Goal: Communication & Community: Answer question/provide support

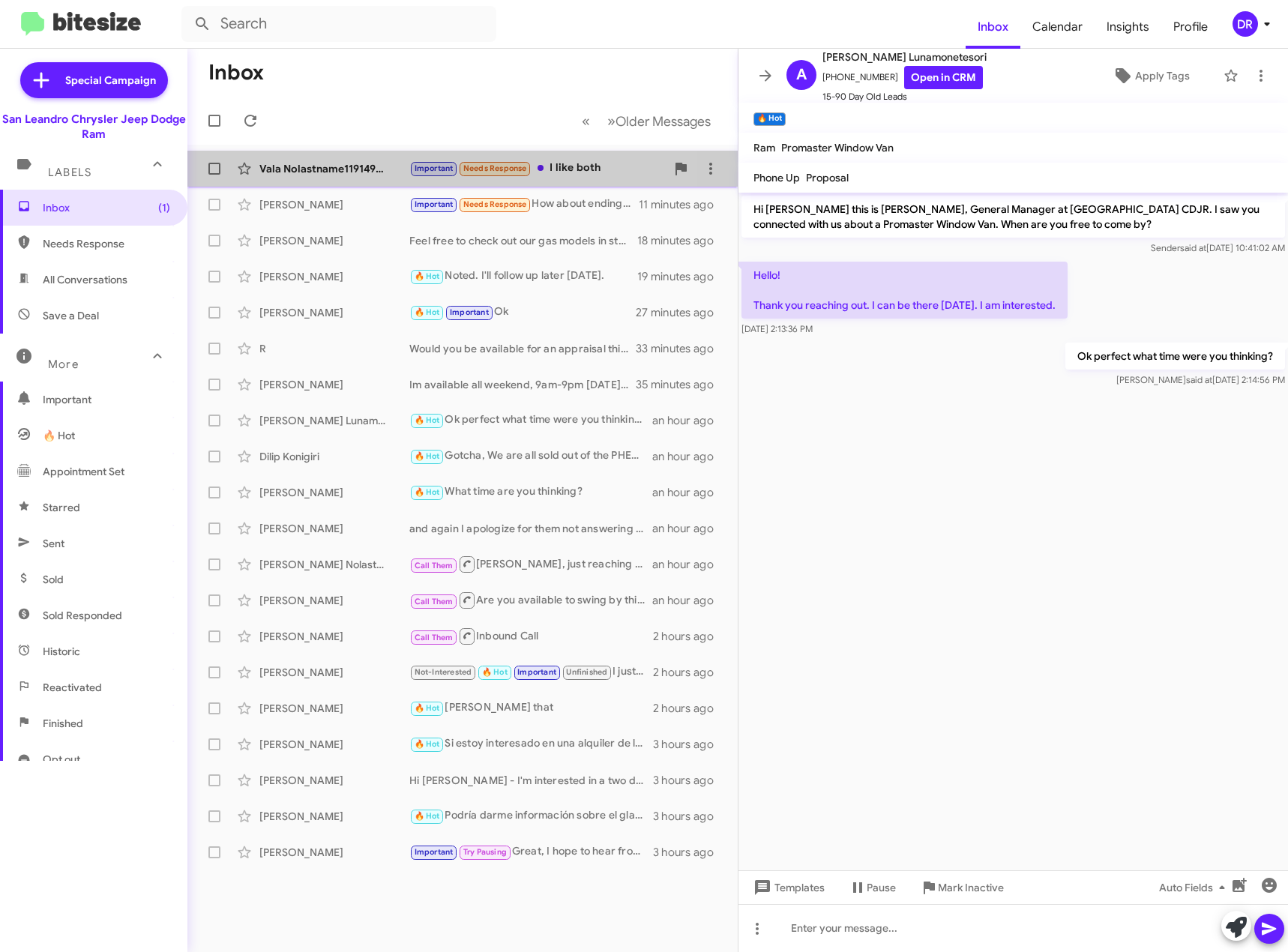
click at [337, 163] on div "Vala Nolastname119149348" at bounding box center [335, 168] width 150 height 15
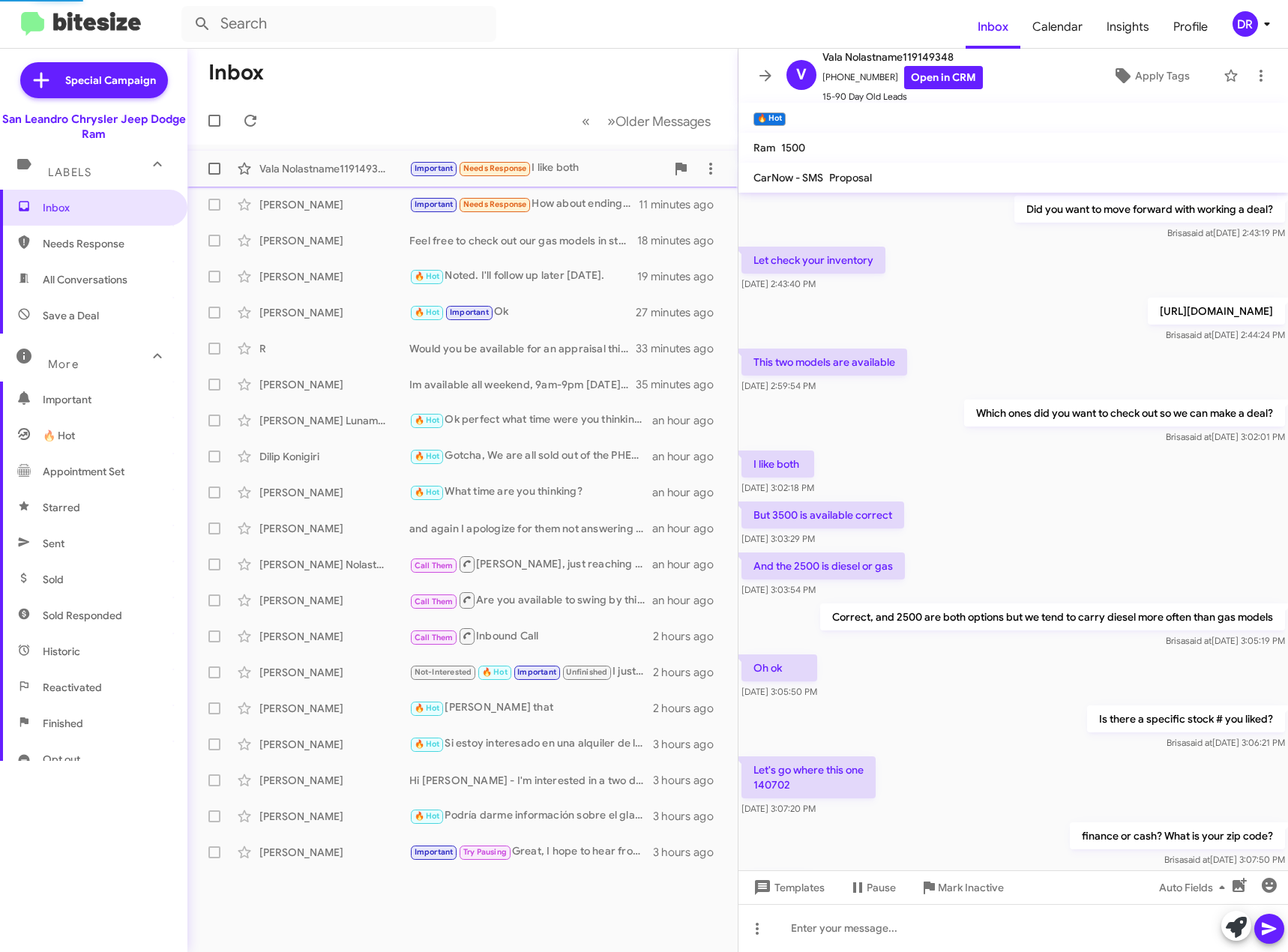
scroll to position [432, 0]
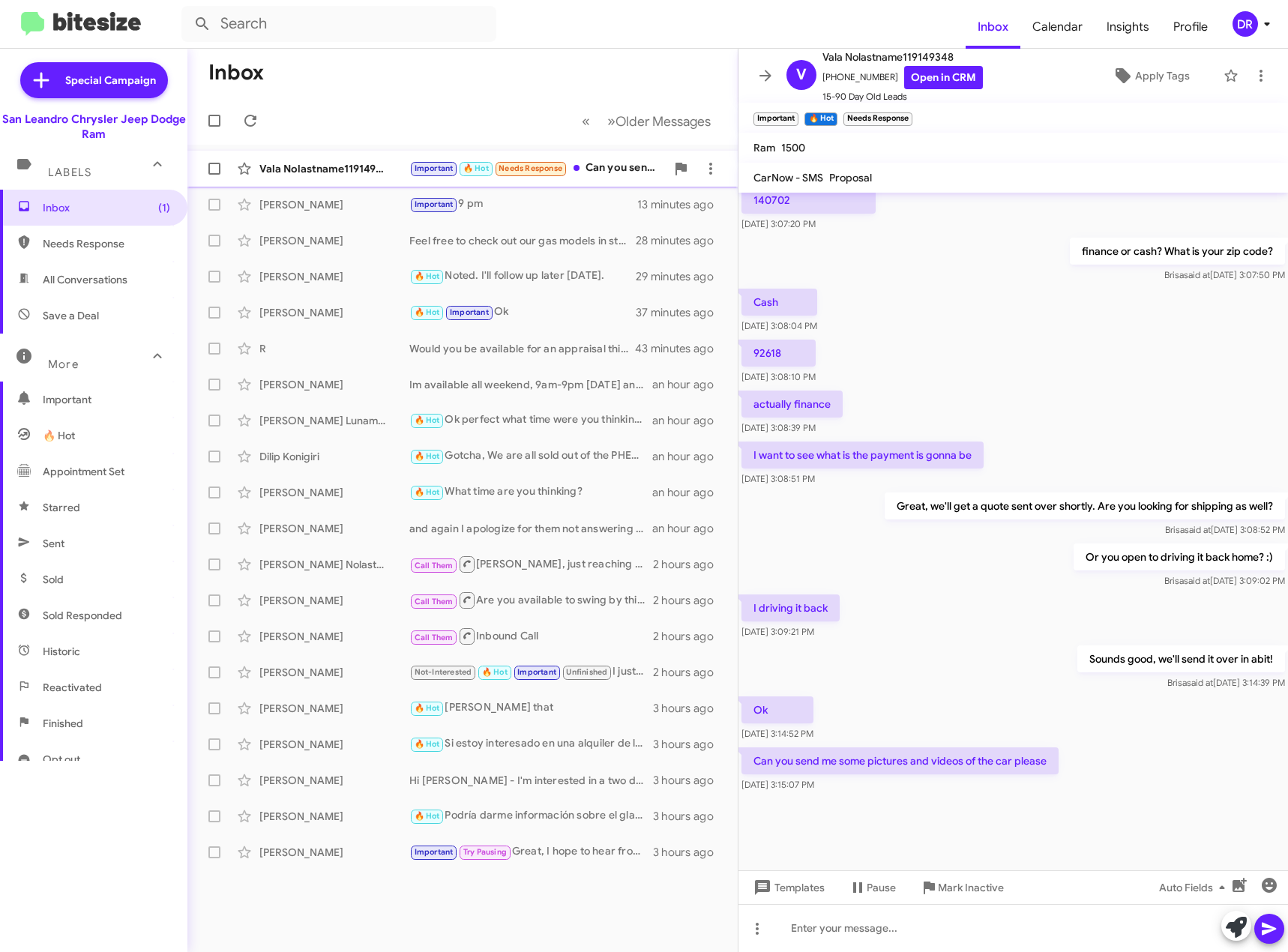
click at [603, 170] on div "Important 🔥 Hot Needs Response Can you send me some pictures and videos of the …" at bounding box center [538, 168] width 256 height 17
click at [57, 220] on span "Inbox" at bounding box center [94, 208] width 188 height 36
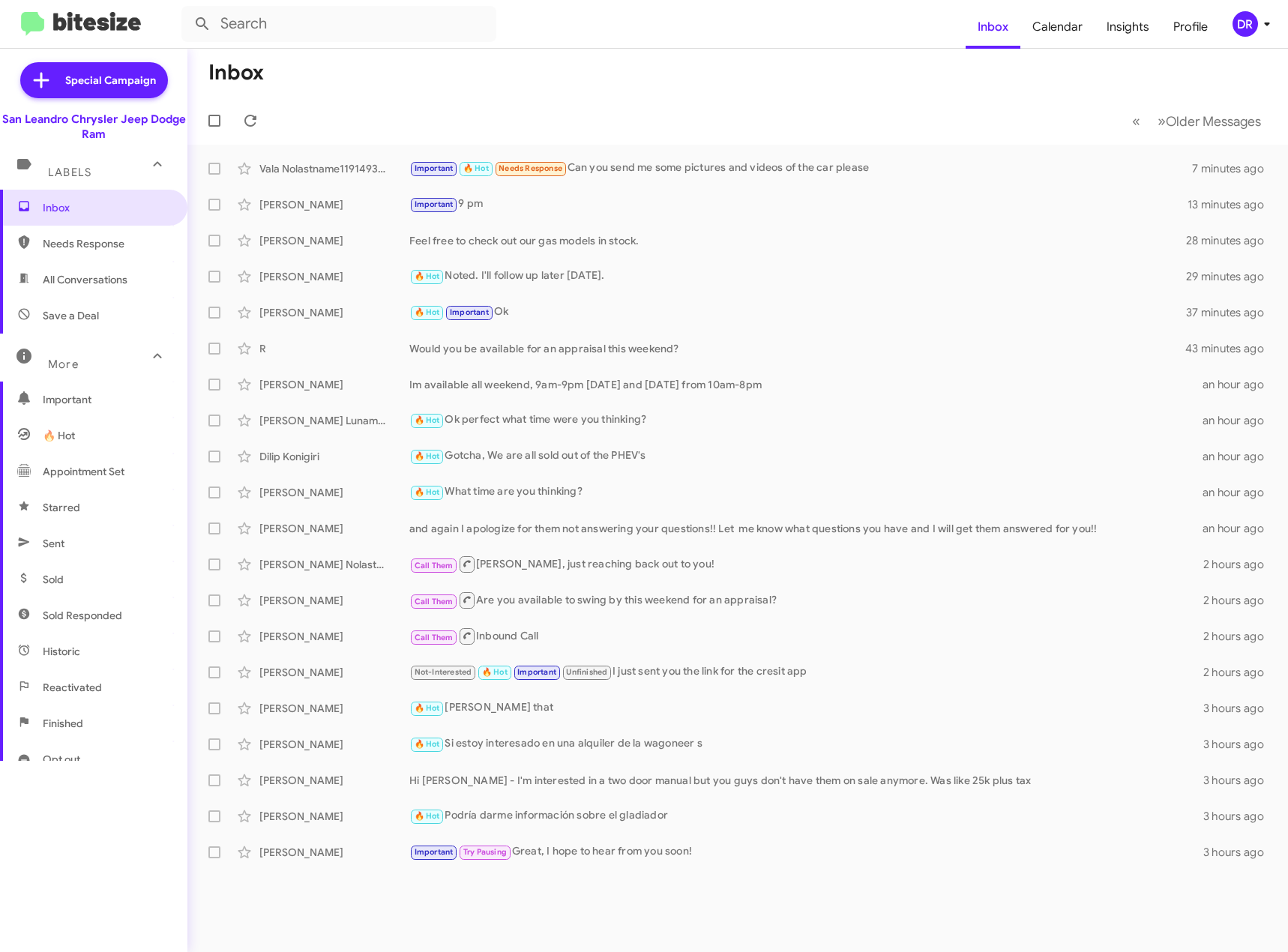
drag, startPoint x: 54, startPoint y: 216, endPoint x: 469, endPoint y: 86, distance: 434.9
click at [469, 86] on mat-toolbar-row "Inbox" at bounding box center [738, 72] width 1100 height 48
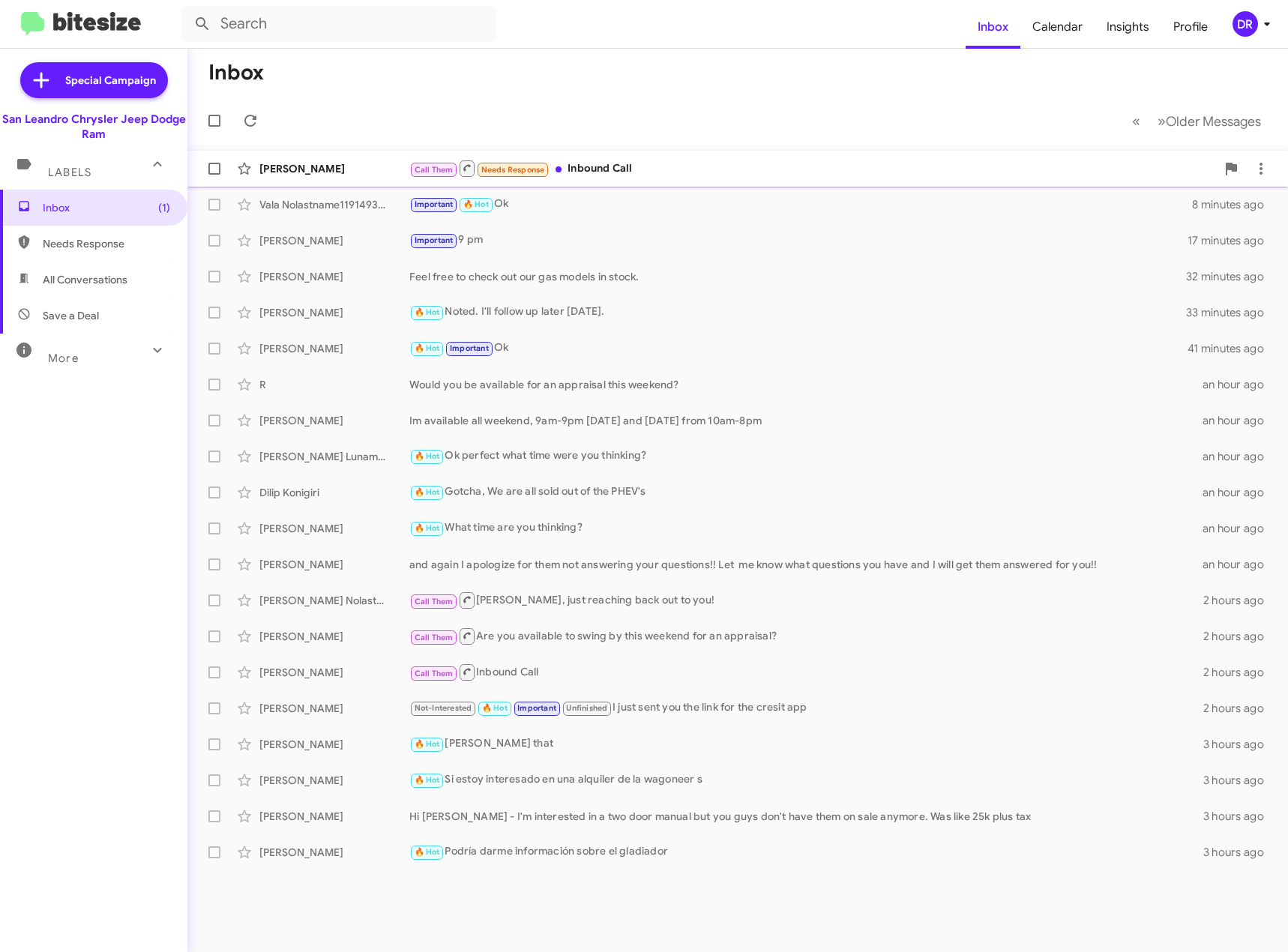
click at [676, 166] on div "Call Them Needs Response Inbound Call" at bounding box center [813, 168] width 807 height 19
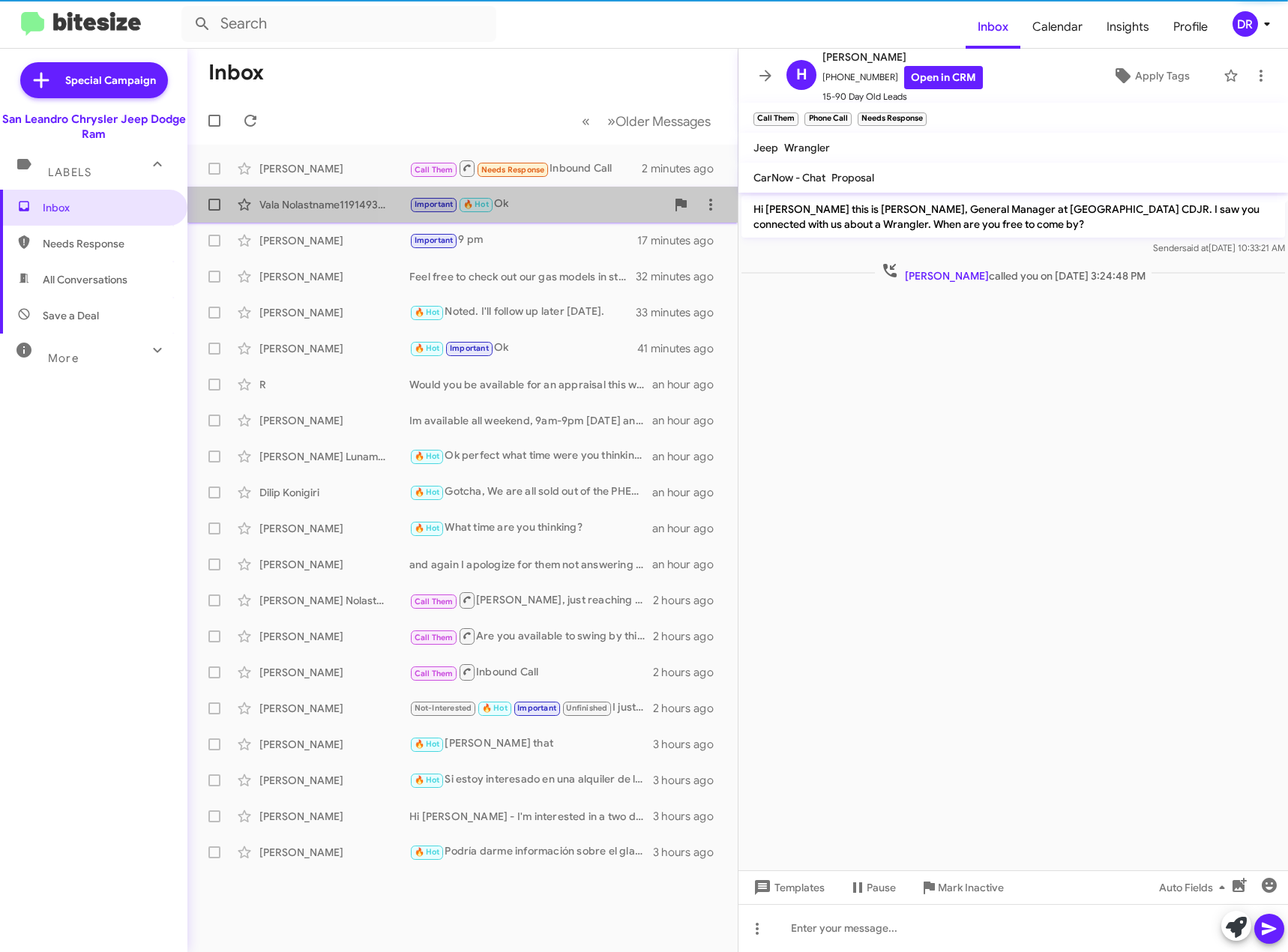
click at [589, 202] on div "Important 🔥 Hot Ok" at bounding box center [538, 204] width 256 height 17
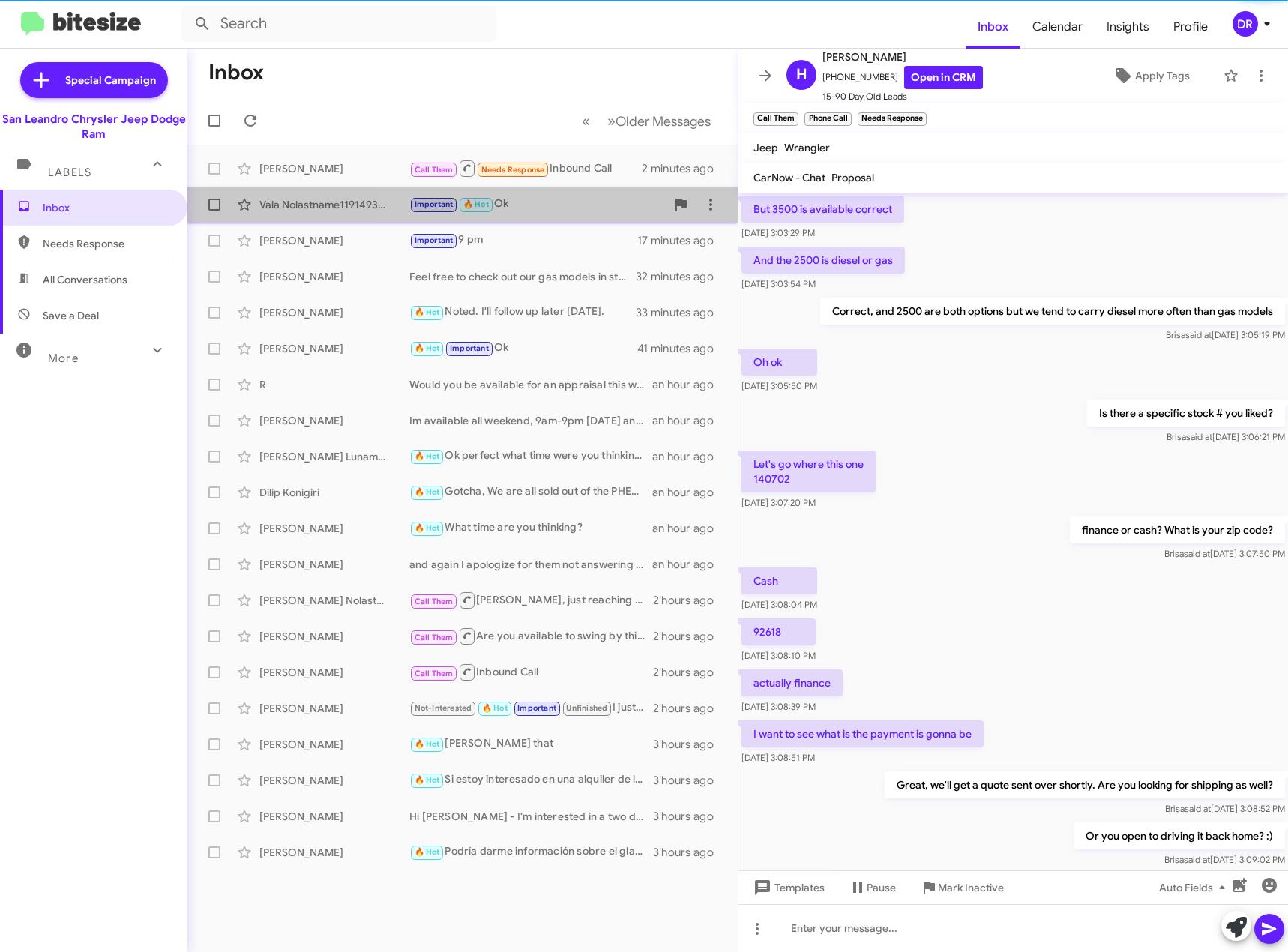
scroll to position [447, 0]
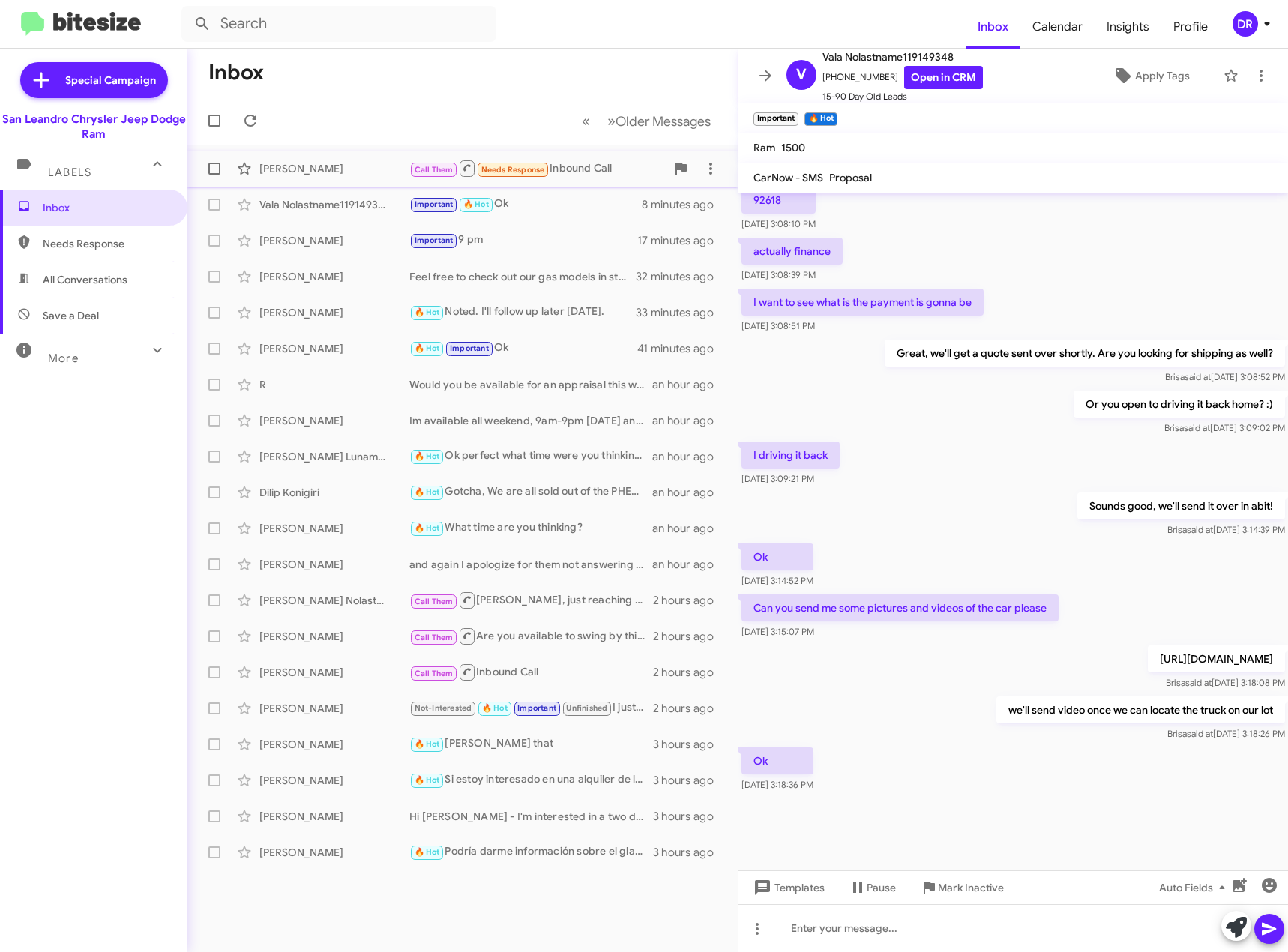
click at [593, 172] on div "Call Them Needs Response Inbound Call" at bounding box center [538, 168] width 256 height 19
